Goal: Information Seeking & Learning: Learn about a topic

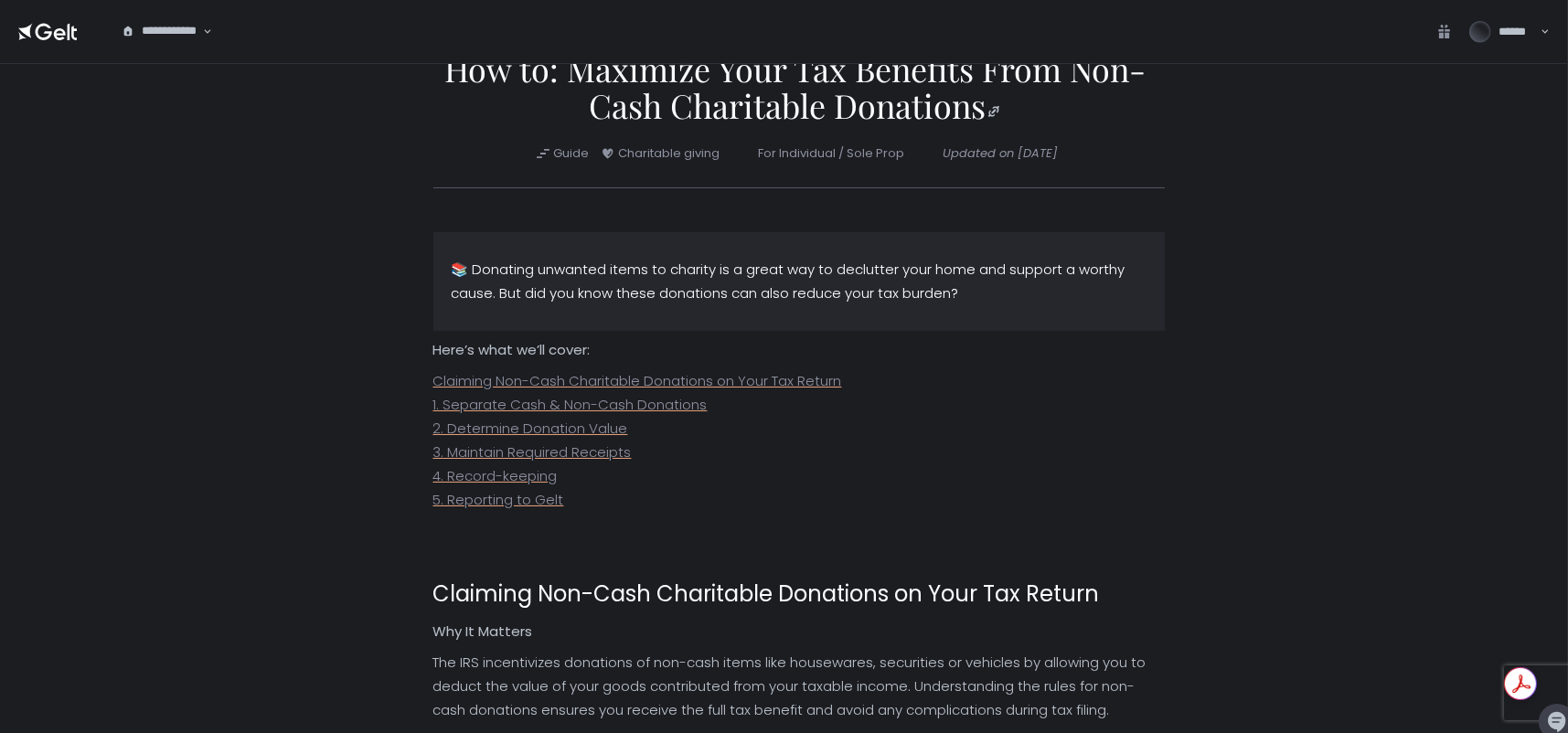
scroll to position [59, 0]
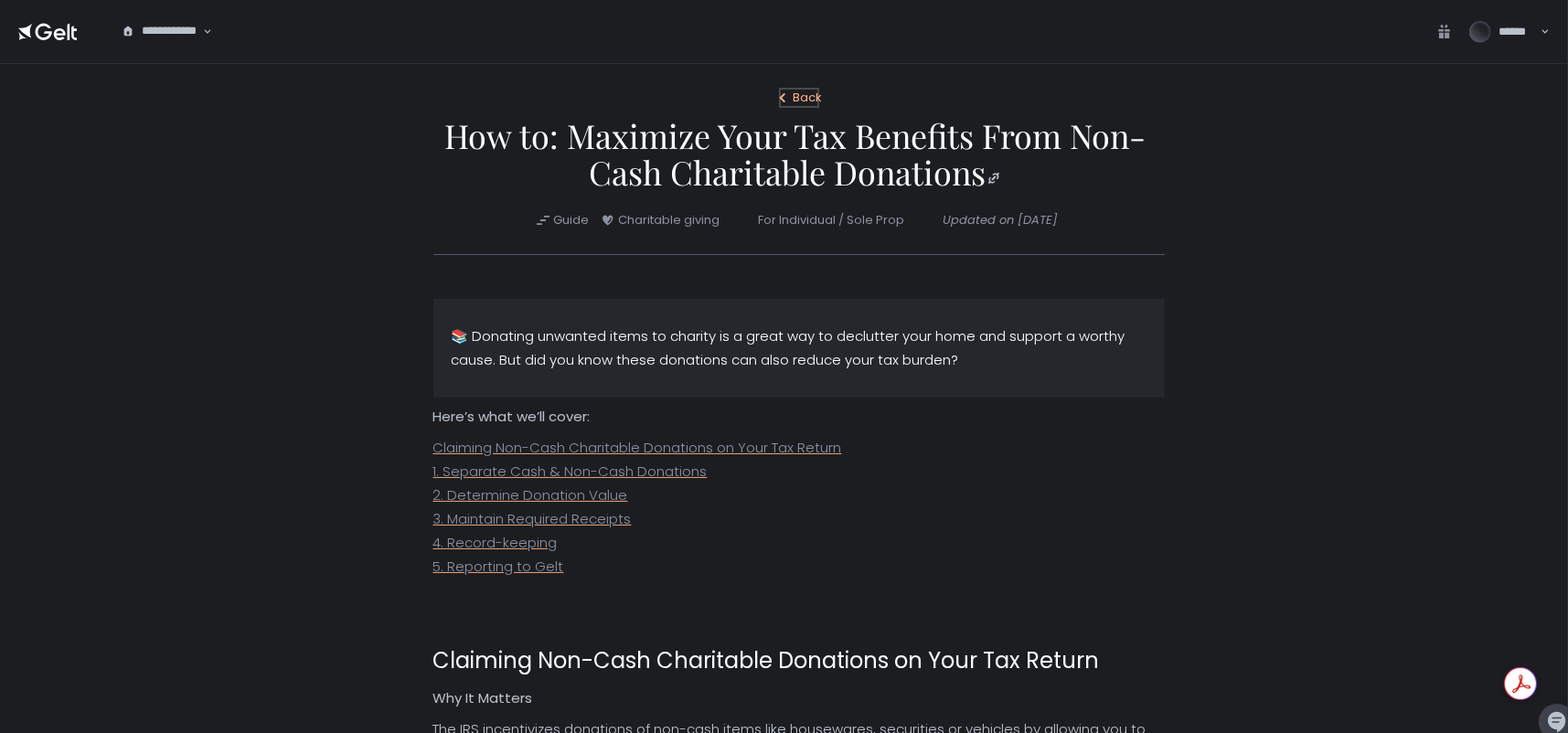
click at [800, 96] on div "Back" at bounding box center [799, 98] width 47 height 16
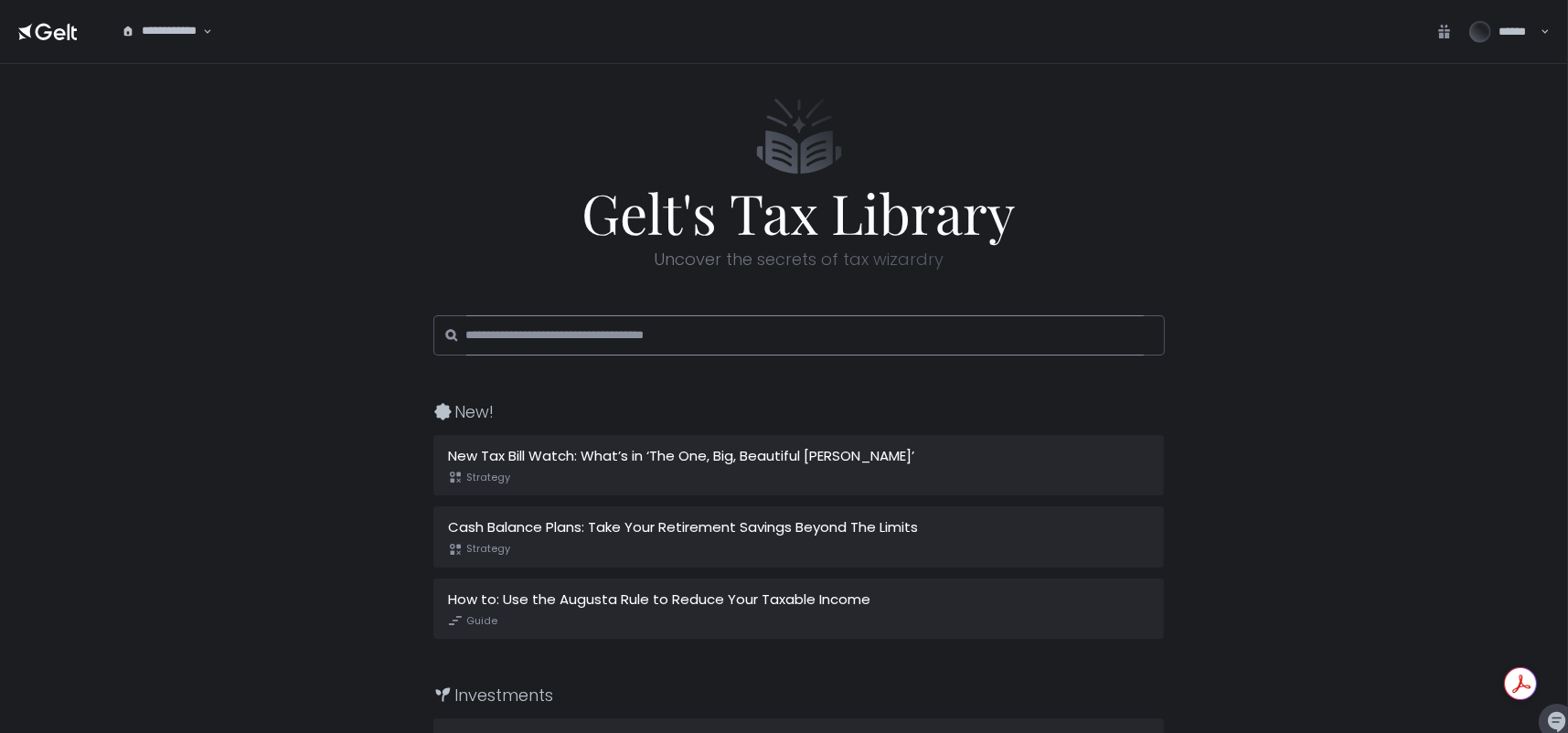
click at [690, 339] on input at bounding box center [804, 336] width 678 height 41
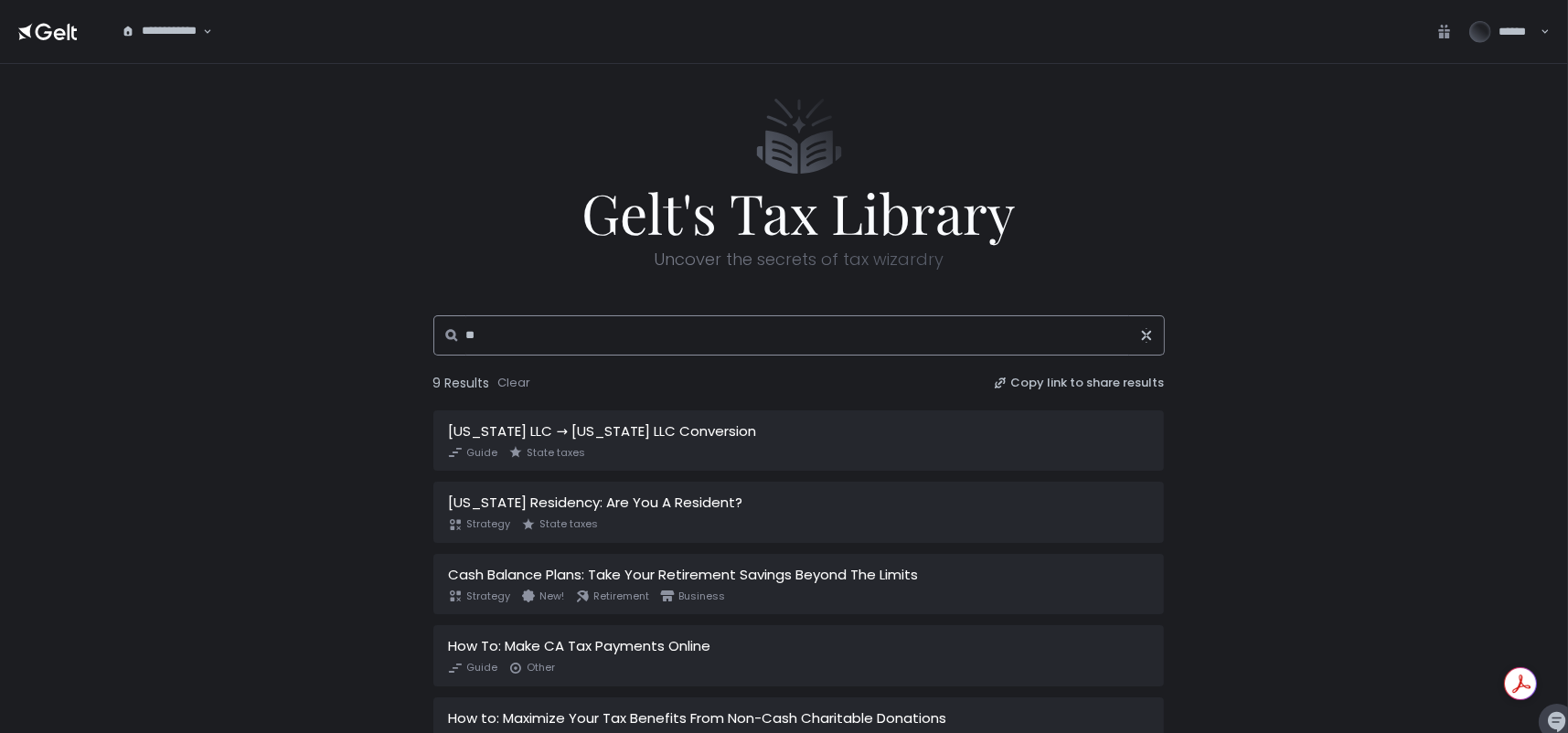
type input "*"
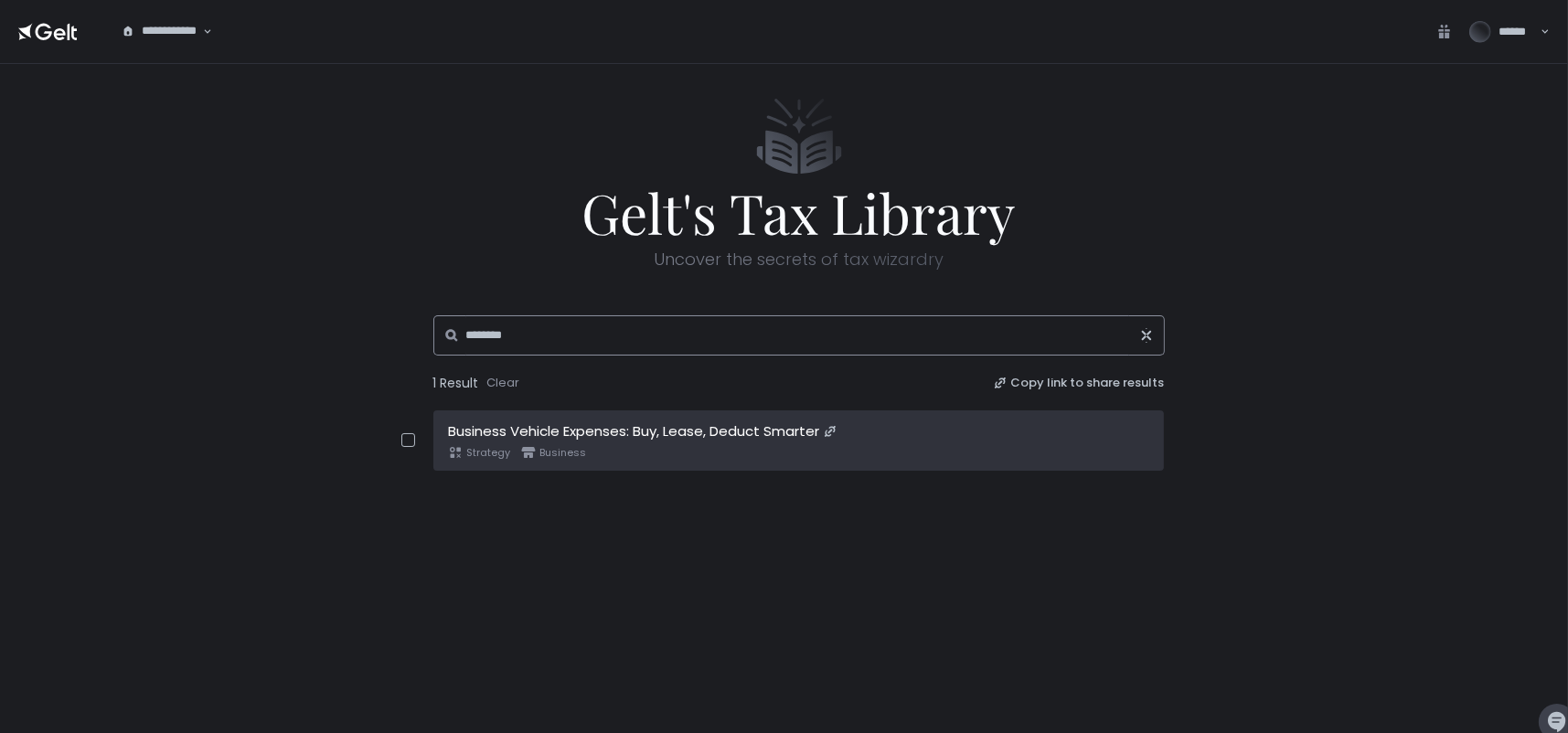
type input "*******"
click at [719, 429] on div "Business Vehicle Expenses: Buy, Lease, Deduct Smarter" at bounding box center [798, 432] width 700 height 21
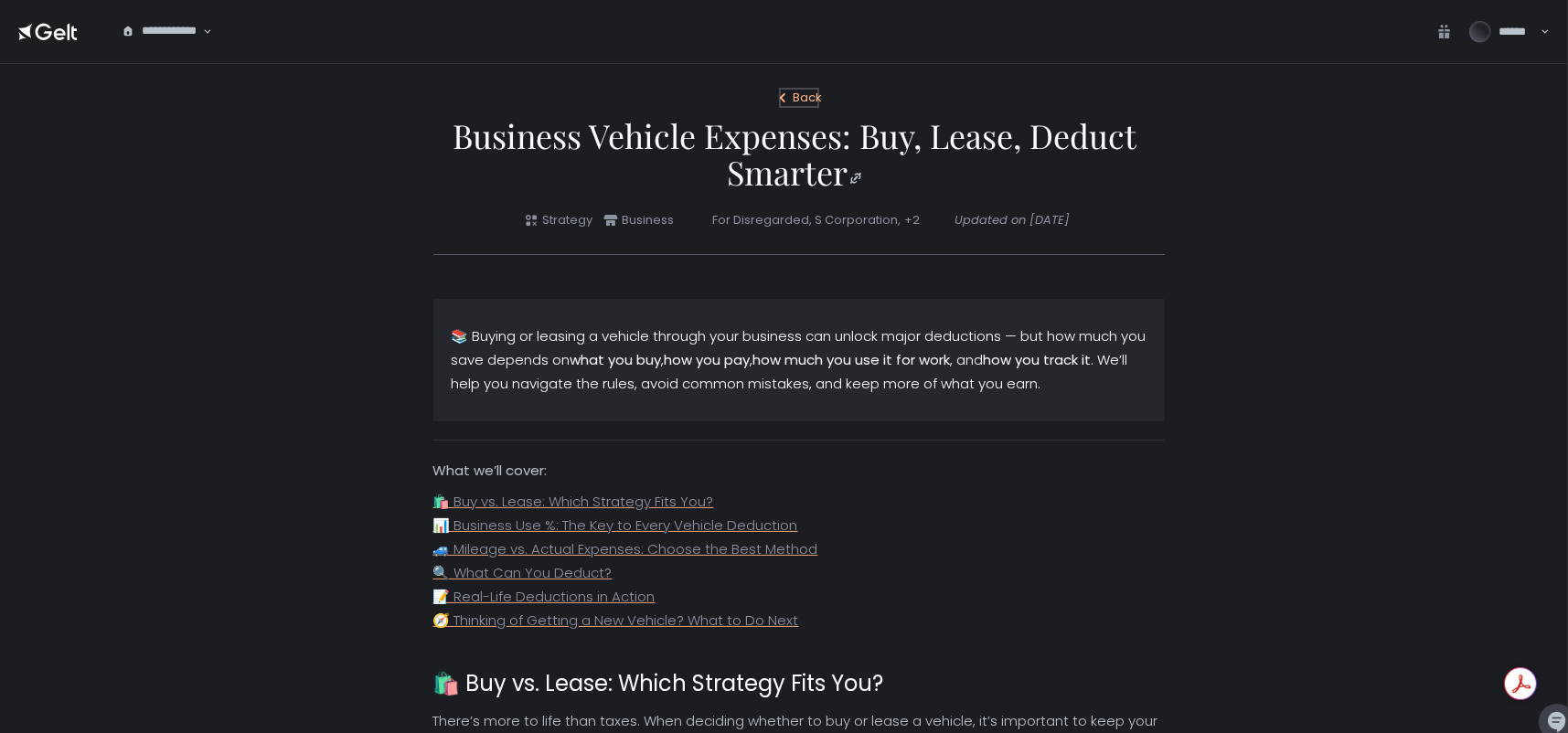
click at [800, 95] on div "Back" at bounding box center [799, 98] width 47 height 16
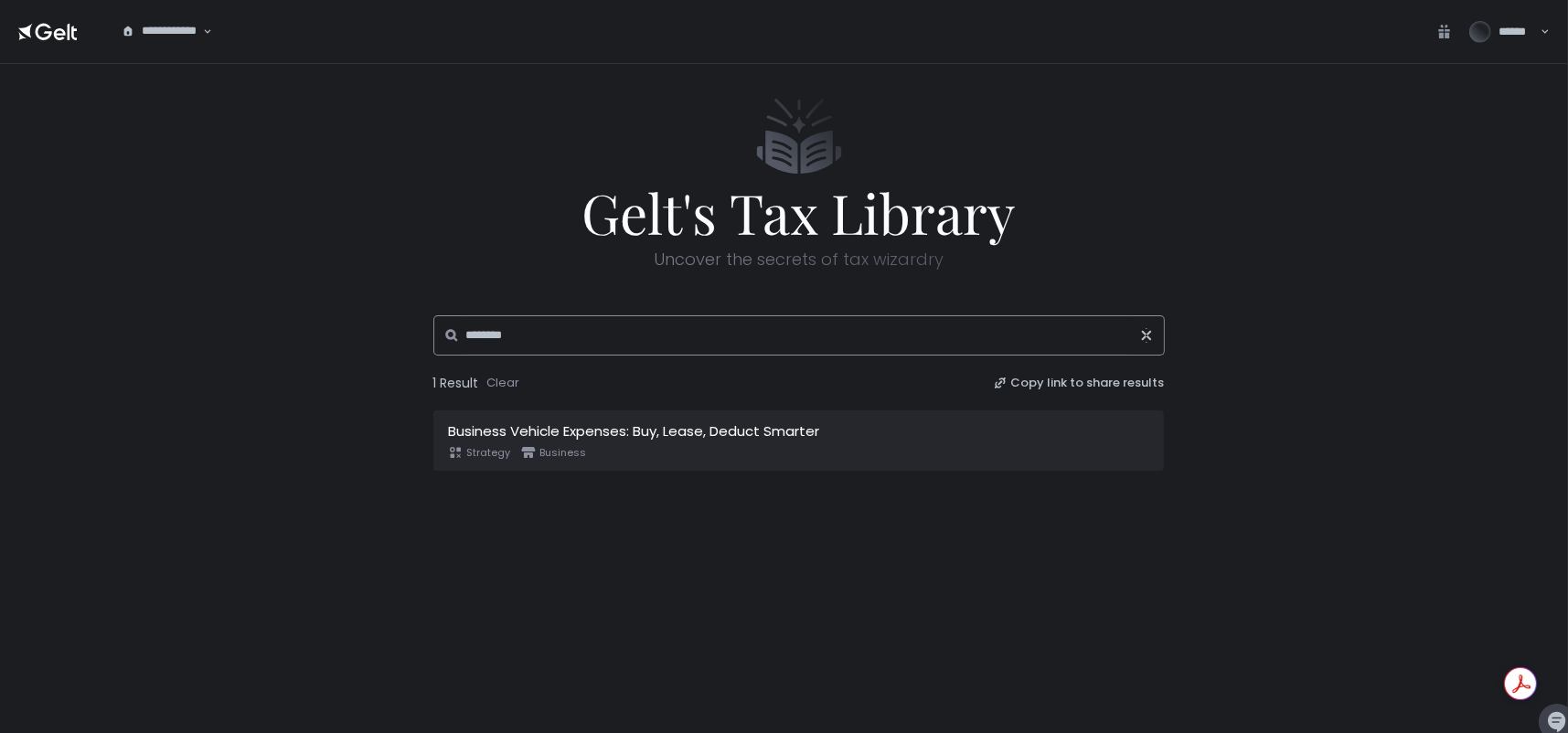
drag, startPoint x: 540, startPoint y: 338, endPoint x: 437, endPoint y: 338, distance: 103.0
click at [437, 338] on div "*******" at bounding box center [799, 336] width 732 height 41
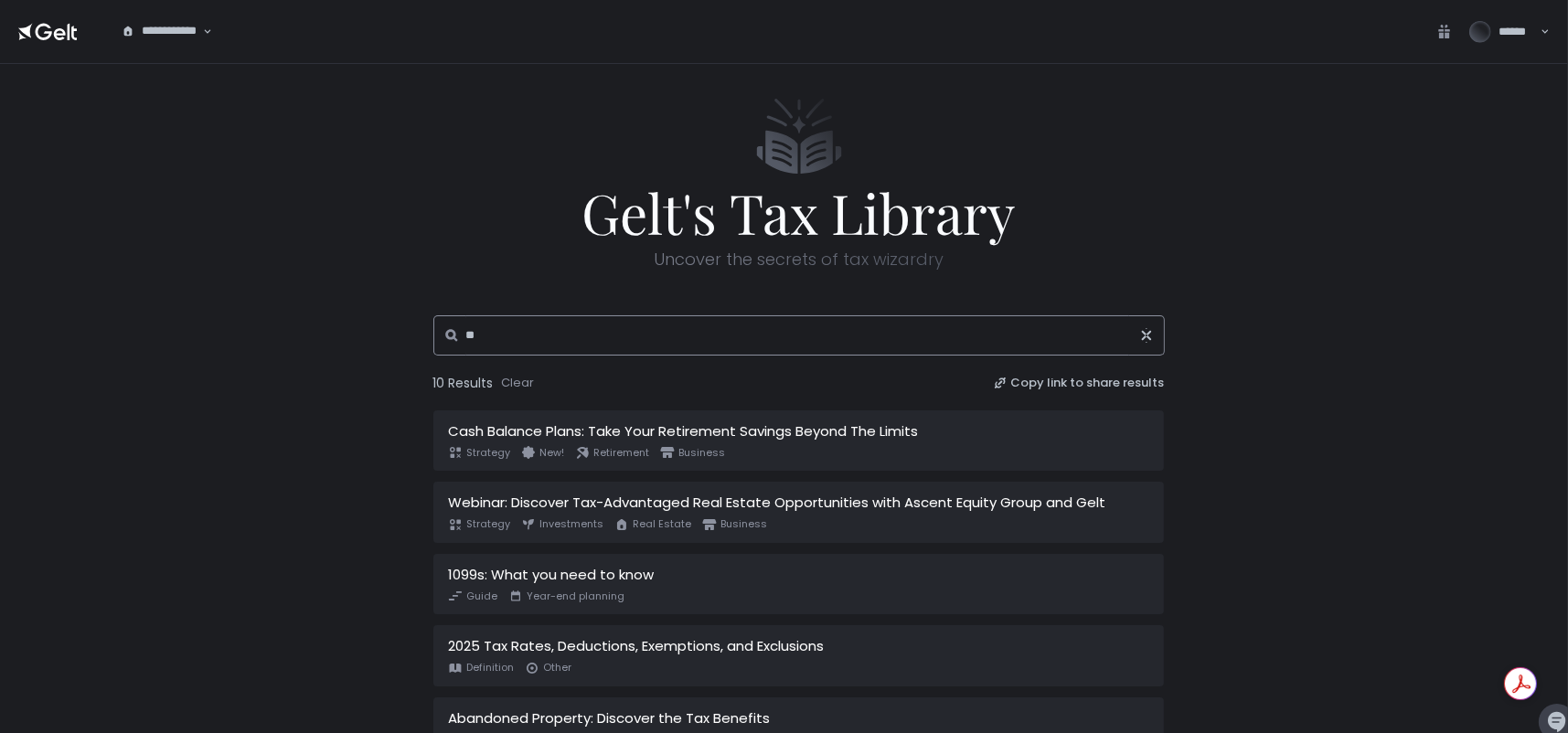
type input "*"
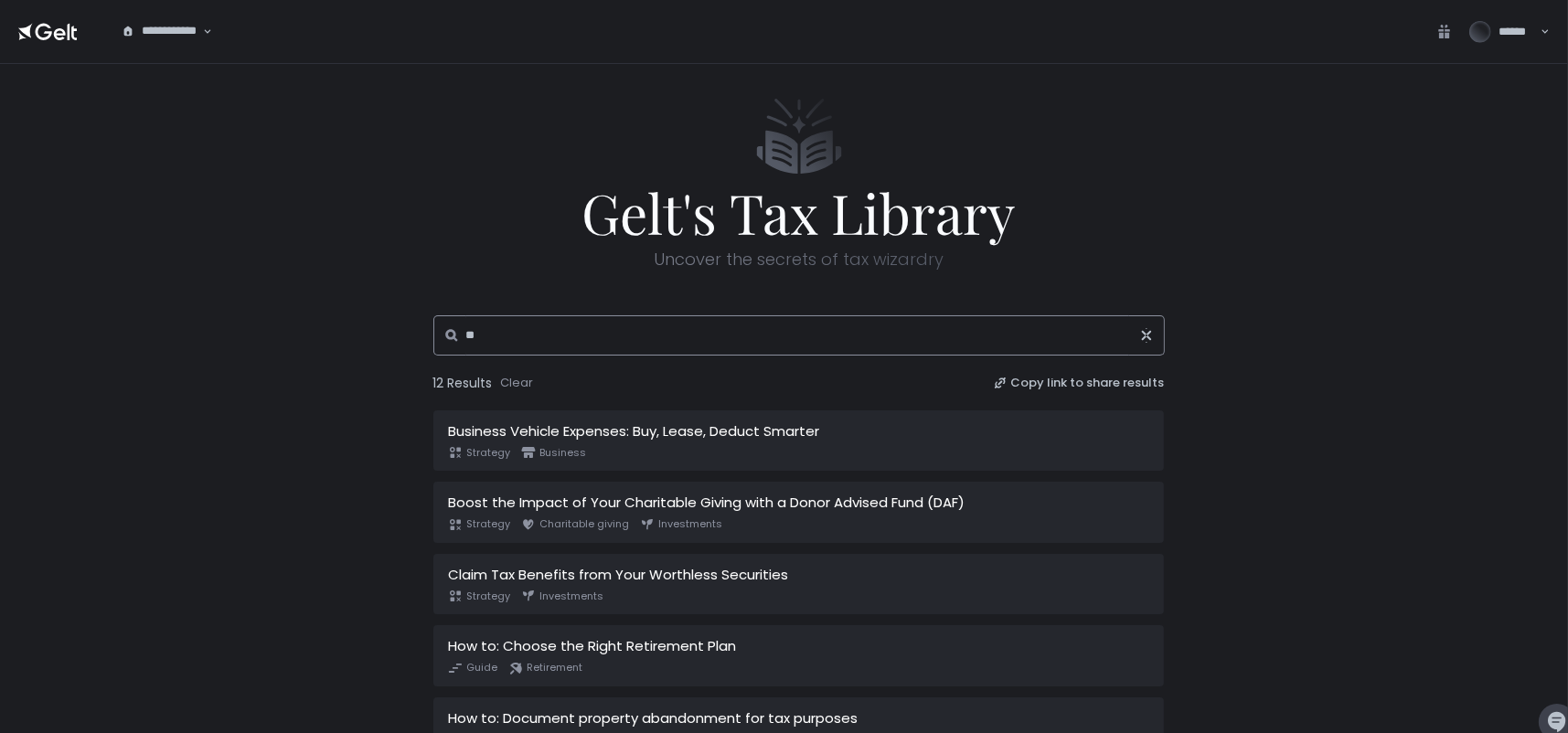
type input "*"
